Goal: Transaction & Acquisition: Purchase product/service

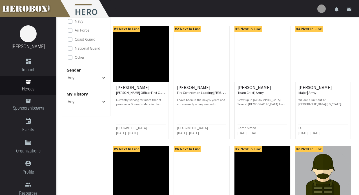
scroll to position [59, 0]
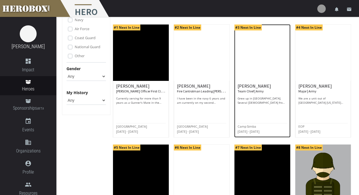
click at [243, 54] on img at bounding box center [261, 53] width 55 height 56
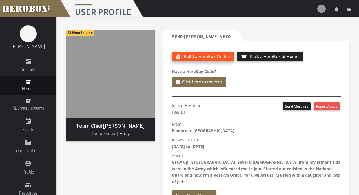
click at [227, 58] on span "Build a HeroBox Online" at bounding box center [207, 57] width 46 height 6
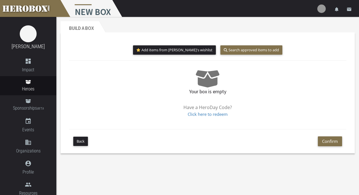
click at [79, 135] on div "Back Confirm" at bounding box center [207, 141] width 277 height 24
click at [79, 139] on button "Back" at bounding box center [80, 141] width 15 height 9
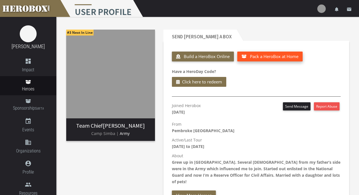
click at [253, 59] on span "Pack a HeroBox at Home" at bounding box center [274, 57] width 48 height 6
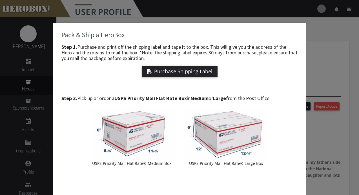
click at [318, 45] on div "Pack & Ship a HeroBox Step 1. Purchase and print off the shipping label and tap…" at bounding box center [179, 97] width 359 height 195
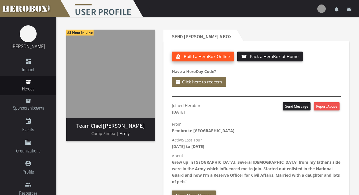
click at [201, 59] on button "Build a HeroBox Online" at bounding box center [203, 57] width 62 height 10
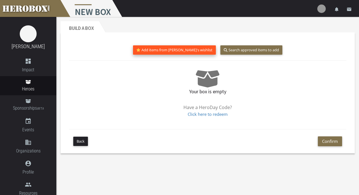
click at [193, 51] on button "Add items from [PERSON_NAME]'s wishlist" at bounding box center [174, 49] width 83 height 9
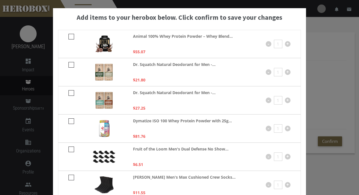
scroll to position [9, 0]
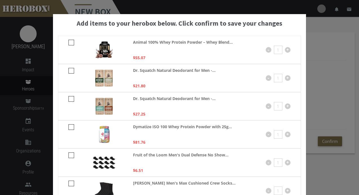
click at [140, 46] on p "Animal 100% Whey Protein Powder – Whey Blend..." at bounding box center [183, 46] width 100 height 14
click at [140, 45] on p "Animal 100% Whey Protein Powder – Whey Blend..." at bounding box center [183, 46] width 100 height 14
click at [314, 32] on div "Add items to your herobox below. Click confirm to save your changes Animal 100%…" at bounding box center [179, 97] width 359 height 195
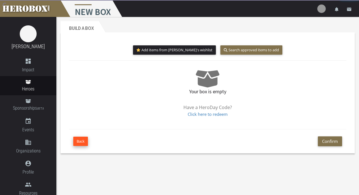
click at [77, 141] on button "Back" at bounding box center [80, 141] width 15 height 9
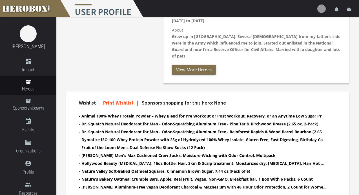
scroll to position [127, 0]
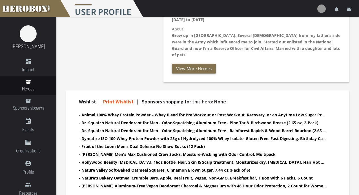
click at [108, 112] on b "- Animal 100% Whey Protein Powder – Whey Blend for Pre Workout or Post Workout,…" at bounding box center [274, 114] width 391 height 5
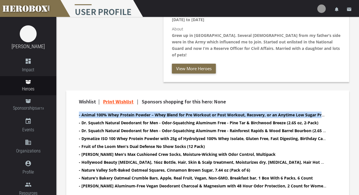
click at [108, 112] on b "- Animal 100% Whey Protein Powder – Whey Blend for Pre Workout or Post Workout,…" at bounding box center [274, 114] width 391 height 5
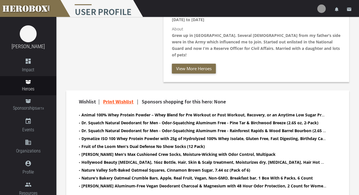
click at [93, 120] on b "- Dr. Squatch Natural Deodorant for Men - Odor-Squatching Aluminum Free - Pine …" at bounding box center [198, 122] width 239 height 5
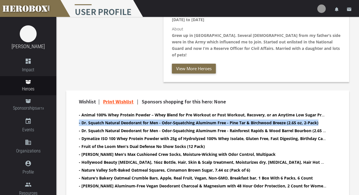
click at [93, 120] on b "- Dr. Squatch Natural Deodorant for Men - Odor-Squatching Aluminum Free - Pine …" at bounding box center [198, 122] width 239 height 5
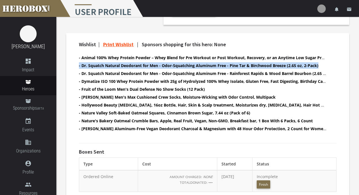
scroll to position [182, 0]
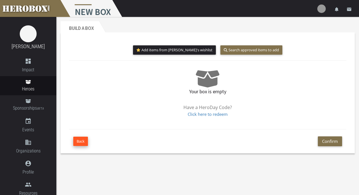
click at [80, 139] on button "Back" at bounding box center [80, 141] width 15 height 9
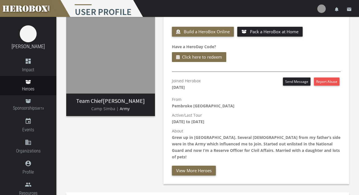
scroll to position [25, 0]
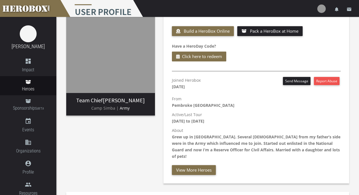
click at [126, 107] on span "Army" at bounding box center [125, 107] width 10 height 5
click at [125, 108] on span "Army" at bounding box center [125, 107] width 10 height 5
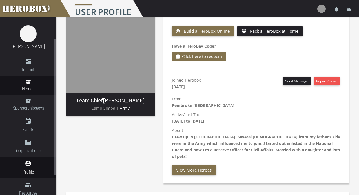
scroll to position [0, 0]
